Goal: Information Seeking & Learning: Find specific fact

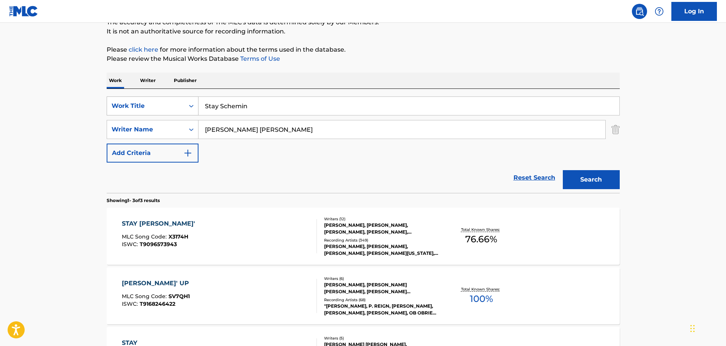
drag, startPoint x: 258, startPoint y: 112, endPoint x: 144, endPoint y: 103, distance: 114.6
click at [144, 103] on div "SearchWithCriteria654dd143-c081-43ac-945f-44d89746586b Work Title Stay Schemin" at bounding box center [363, 105] width 513 height 19
paste input "A COUNTRY BOY CAN SURVIVE"
type input "A COUNTRY BOY CAN SURVIVE"
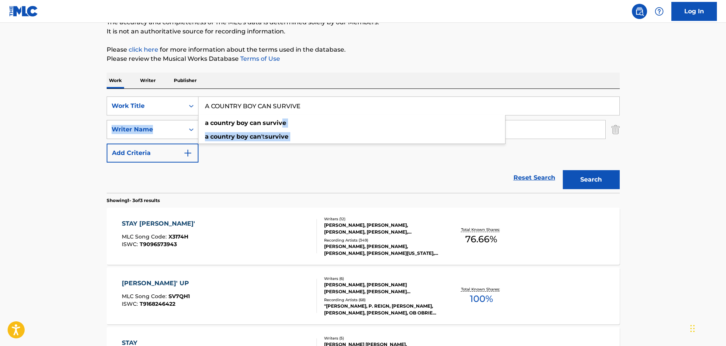
click at [183, 132] on div "SearchWithCriteria654dd143-c081-43ac-945f-44d89746586b Work Title A COUNTRY BOY…" at bounding box center [363, 129] width 513 height 66
click at [288, 187] on div "Reset Search Search" at bounding box center [363, 177] width 513 height 30
click at [265, 191] on div "Reset Search Search" at bounding box center [363, 177] width 513 height 30
click at [42, 114] on main "The MLC Public Work Search The accuracy and completeness of The MLC's data is d…" at bounding box center [363, 186] width 726 height 473
click at [349, 107] on input "A COUNTRY BOY CAN SURVIVE" at bounding box center [408, 106] width 421 height 18
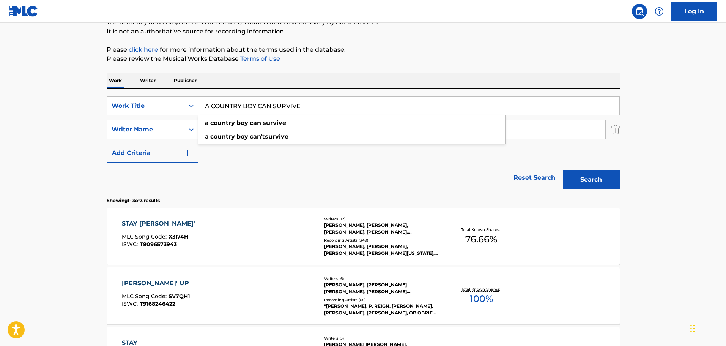
click at [350, 80] on div "Work Writer Publisher" at bounding box center [363, 80] width 513 height 16
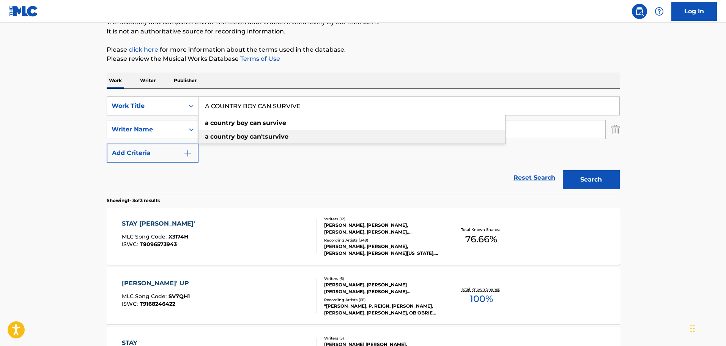
drag, startPoint x: 498, startPoint y: 130, endPoint x: 509, endPoint y: 132, distance: 11.6
click at [500, 131] on div "a country boy can 't survive" at bounding box center [351, 137] width 307 height 14
click at [518, 132] on input "[PERSON_NAME] [PERSON_NAME]" at bounding box center [401, 129] width 407 height 18
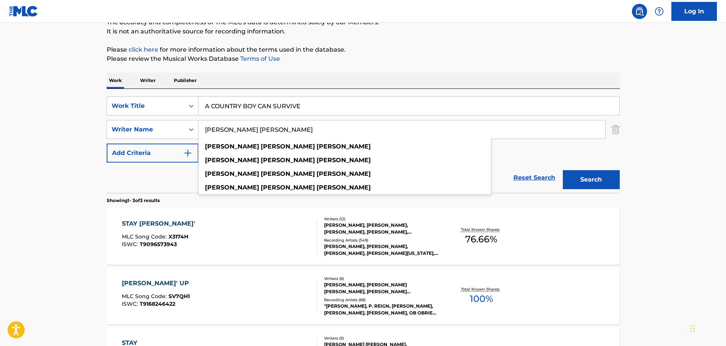
click at [306, 132] on input "[PERSON_NAME] [PERSON_NAME]" at bounding box center [401, 129] width 407 height 18
drag, startPoint x: 309, startPoint y: 132, endPoint x: 178, endPoint y: 126, distance: 131.1
click at [178, 126] on div "SearchWithCriteria4fb46289-b69b-42f9-8f81-99e4e578955a Writer Name [PERSON_NAME…" at bounding box center [363, 129] width 513 height 19
paste input "[PERSON_NAME] [PERSON_NAME]"
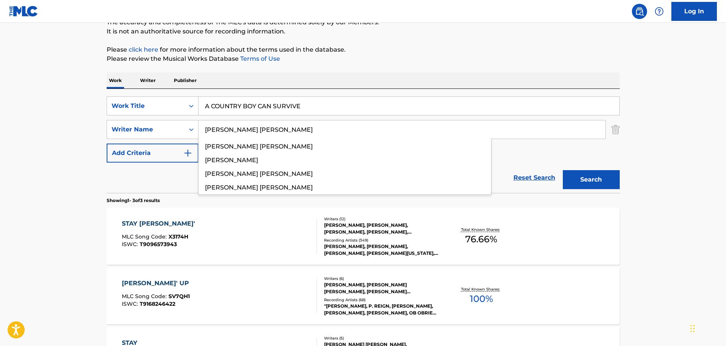
type input "[PERSON_NAME] [PERSON_NAME]"
click at [585, 185] on button "Search" at bounding box center [591, 179] width 57 height 19
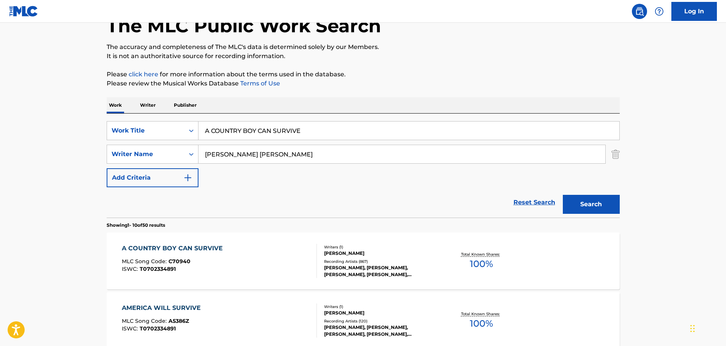
scroll to position [35, 0]
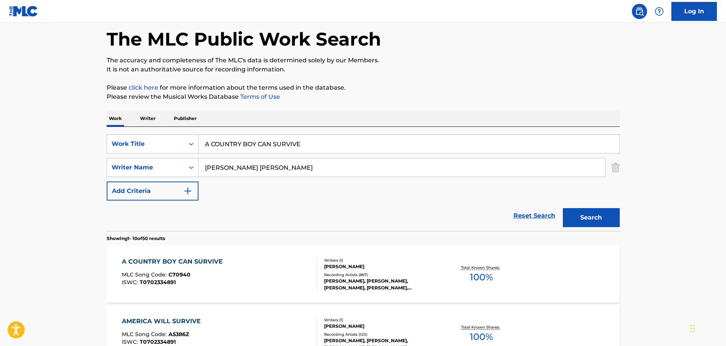
drag, startPoint x: 291, startPoint y: 147, endPoint x: 192, endPoint y: 146, distance: 98.3
click at [192, 146] on div "SearchWithCriteria654dd143-c081-43ac-945f-44d89746586b Work Title A COUNTRY BOY…" at bounding box center [363, 143] width 513 height 19
paste input "Shake Rattle And Roll"
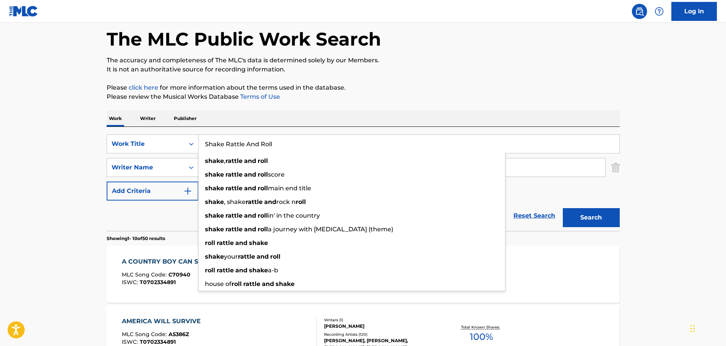
type input "Shake Rattle And Roll"
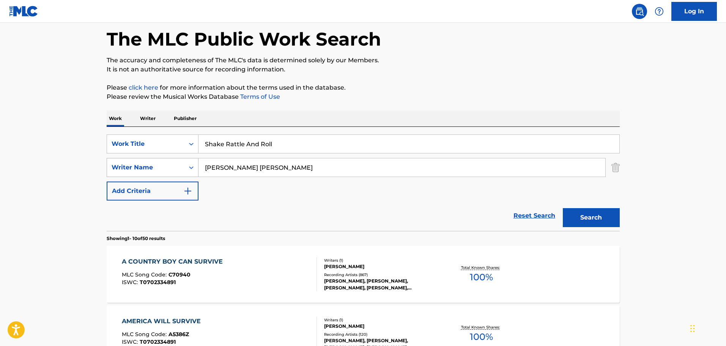
drag, startPoint x: 295, startPoint y: 172, endPoint x: 175, endPoint y: 172, distance: 119.5
click at [175, 172] on div "SearchWithCriteria4fb46289-b69b-42f9-8f81-99e4e578955a Writer Name [PERSON_NAME…" at bounding box center [363, 167] width 513 height 19
paste input "[PERSON_NAME]"
type input "[PERSON_NAME]"
click at [563, 208] on button "Search" at bounding box center [591, 217] width 57 height 19
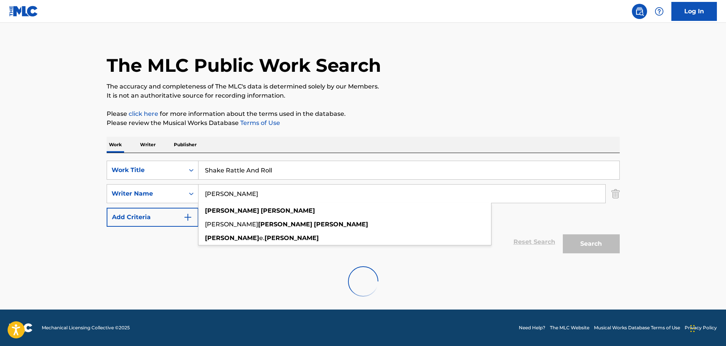
scroll to position [8, 0]
